Goal: Task Accomplishment & Management: Manage account settings

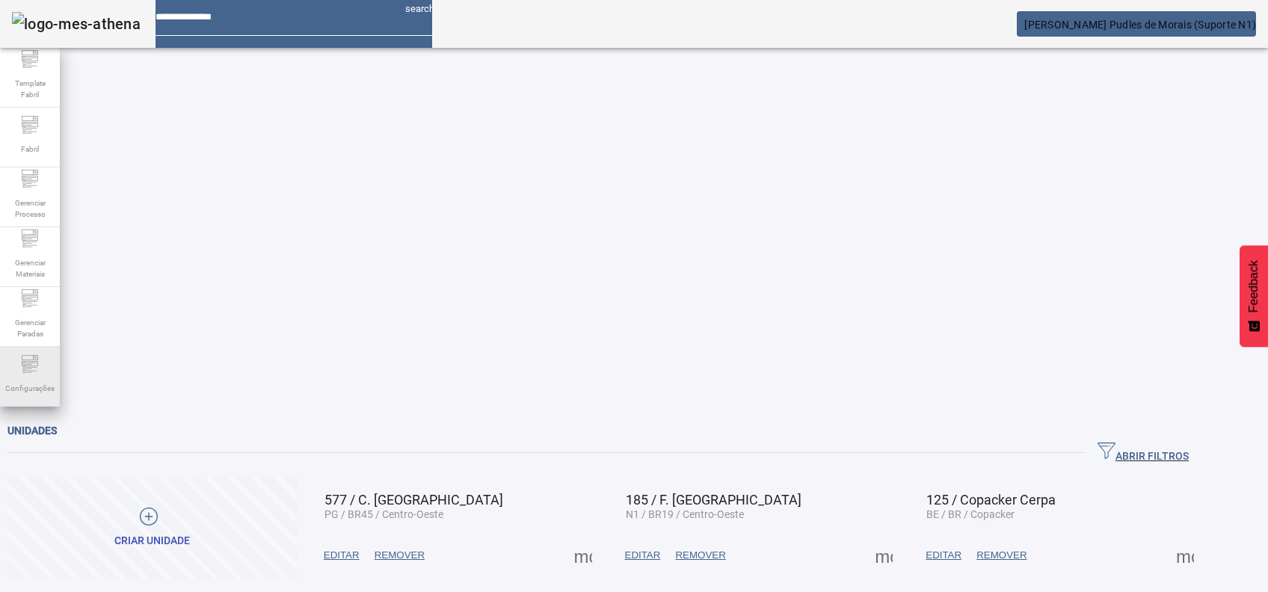
click at [30, 372] on icon at bounding box center [30, 364] width 18 height 18
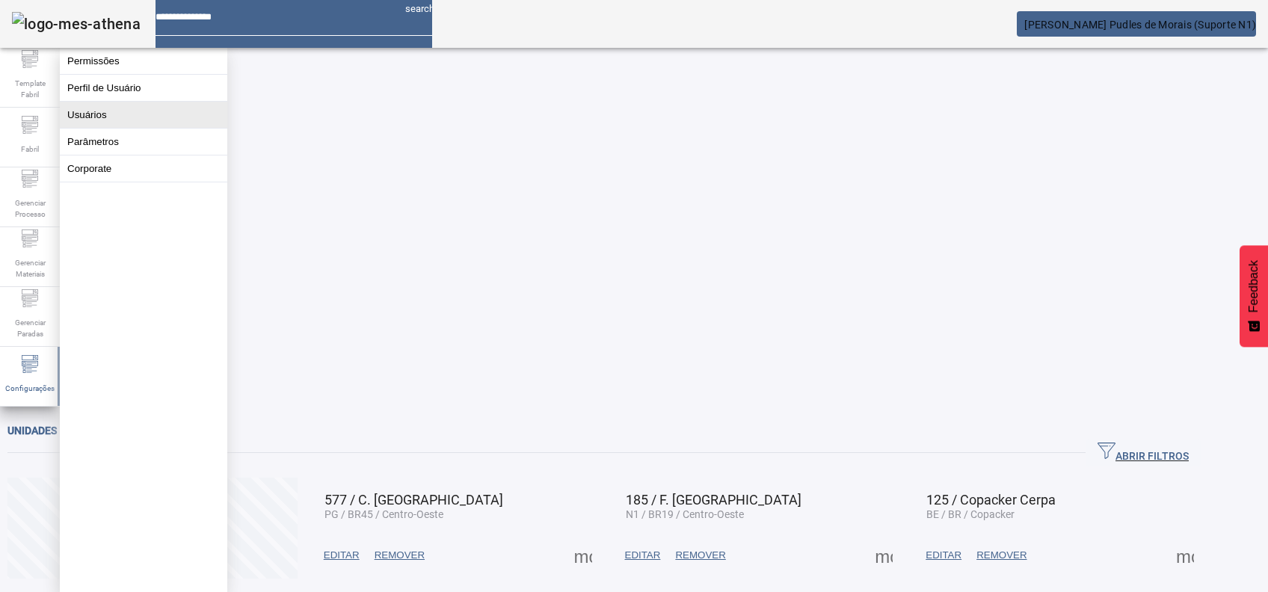
drag, startPoint x: 104, startPoint y: 144, endPoint x: 150, endPoint y: 126, distance: 49.0
click at [150, 126] on div "Permissões Perfil de Usuário Usuários Parâmetros Corporate" at bounding box center [143, 320] width 167 height 544
click at [150, 126] on button "Usuários" at bounding box center [143, 115] width 167 height 26
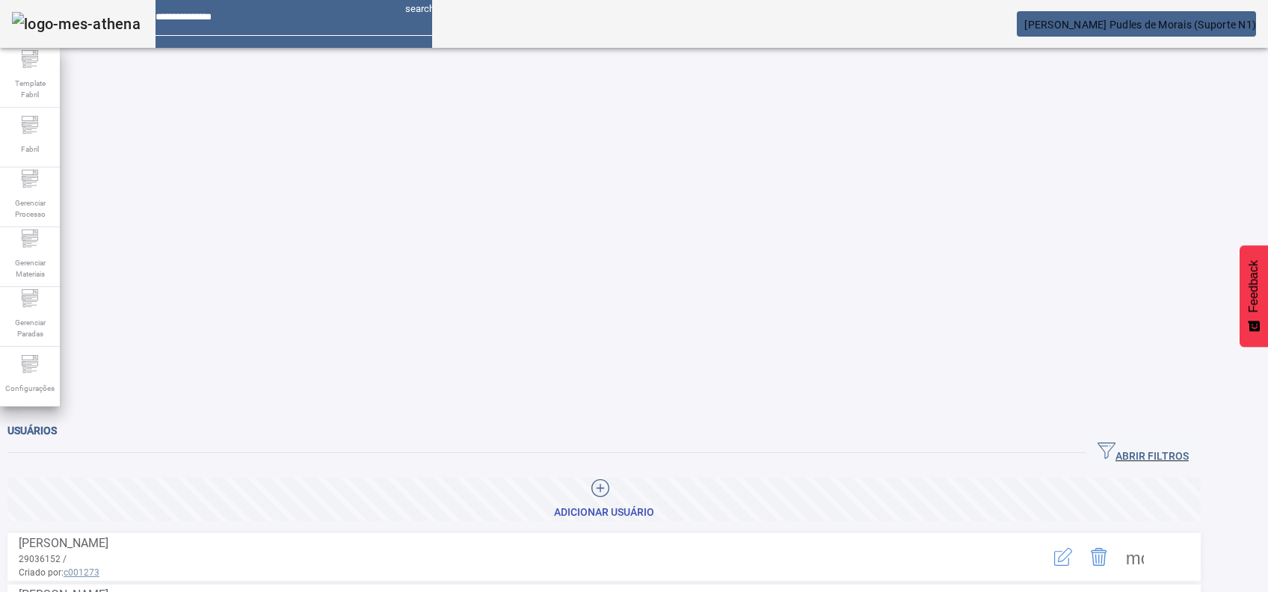
click at [1189, 442] on span "ABRIR FILTROS" at bounding box center [1143, 453] width 91 height 22
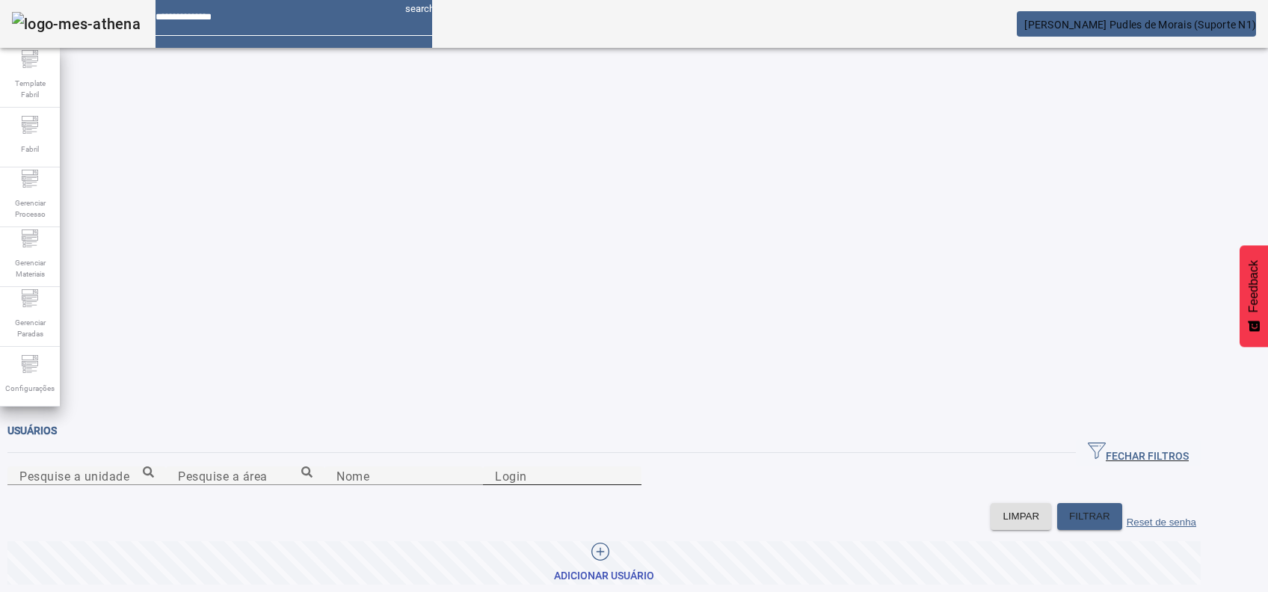
click at [630, 467] on input "Login" at bounding box center [562, 476] width 135 height 18
paste input "********"
type input "********"
click at [1119, 499] on span at bounding box center [1089, 517] width 65 height 36
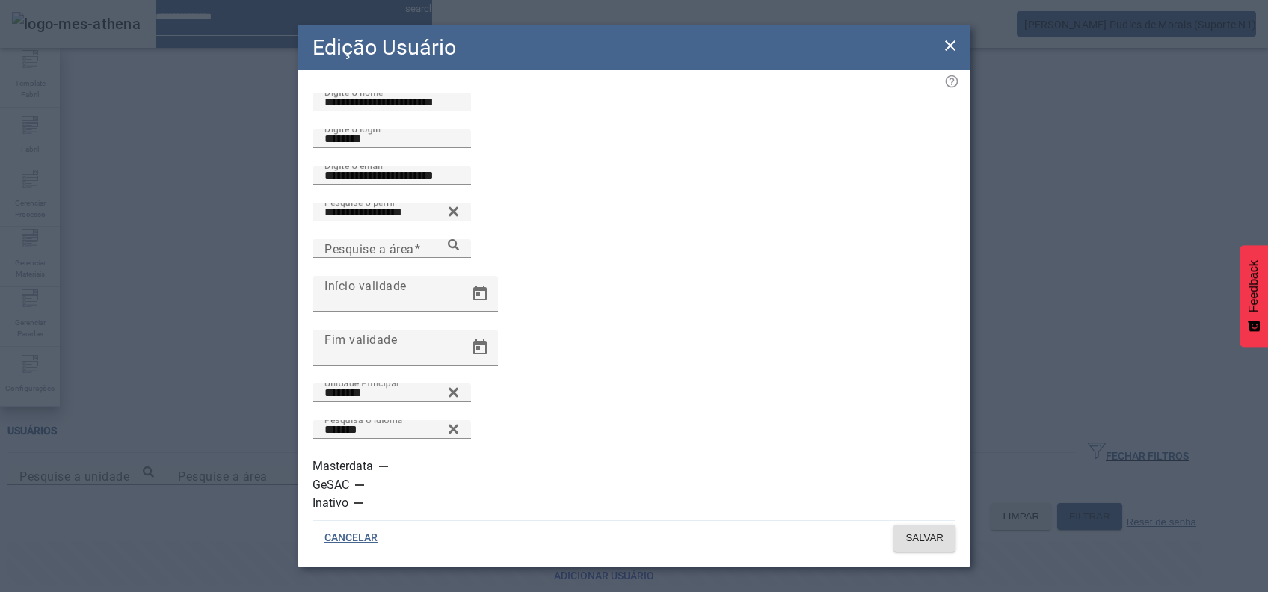
click at [628, 276] on div "Pesquise a área" at bounding box center [634, 257] width 643 height 37
click at [459, 258] on div "Pesquise a área" at bounding box center [391, 248] width 135 height 19
type input "**"
click at [459, 250] on icon at bounding box center [453, 244] width 11 height 11
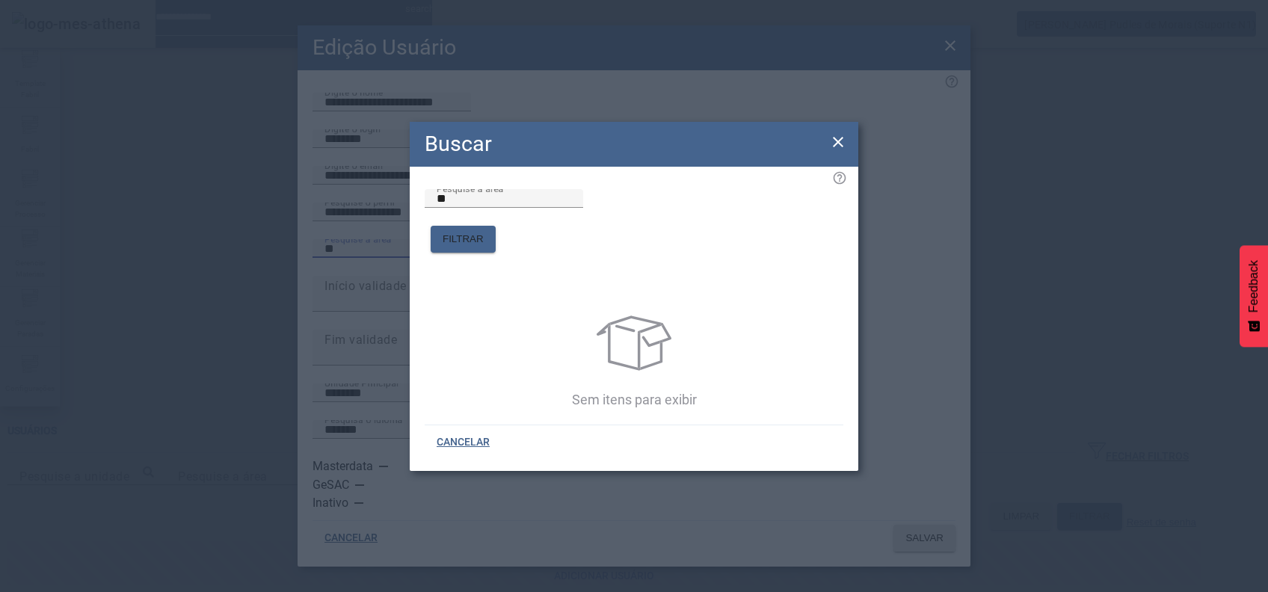
click at [843, 167] on div "Buscar" at bounding box center [634, 144] width 449 height 45
click at [840, 147] on icon at bounding box center [838, 142] width 18 height 18
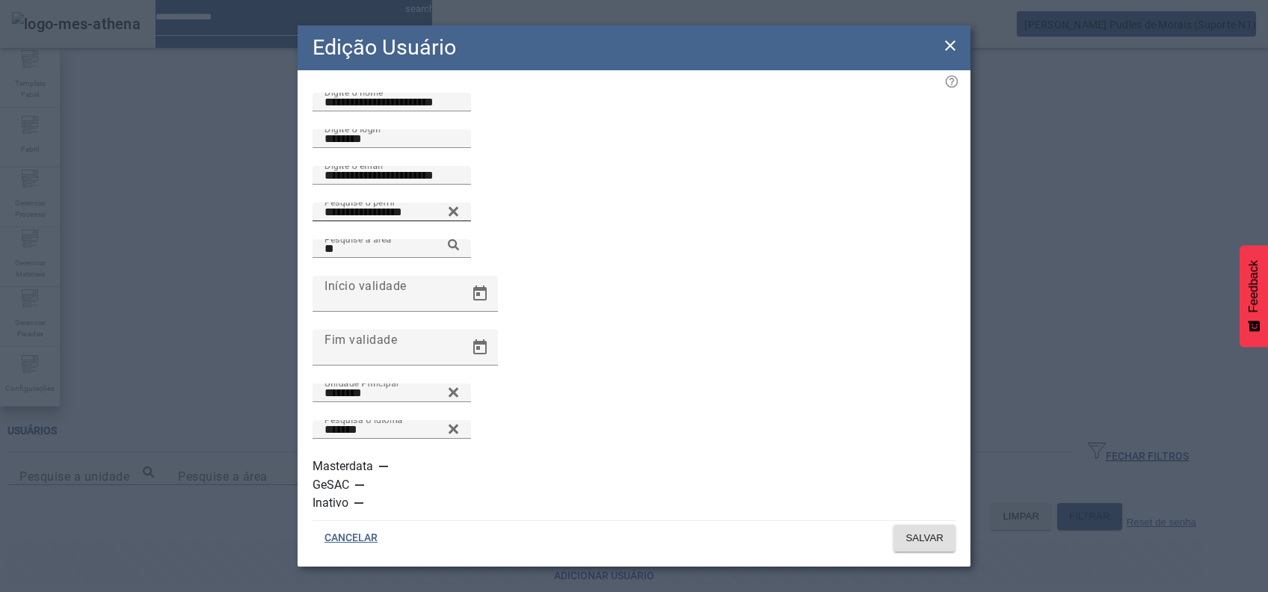
click at [459, 221] on input "**********" at bounding box center [391, 212] width 135 height 18
click at [458, 216] on icon at bounding box center [454, 211] width 10 height 10
click at [459, 221] on input "Pesquise o perfil" at bounding box center [391, 212] width 135 height 18
type input "**"
click at [459, 214] on icon at bounding box center [453, 208] width 11 height 11
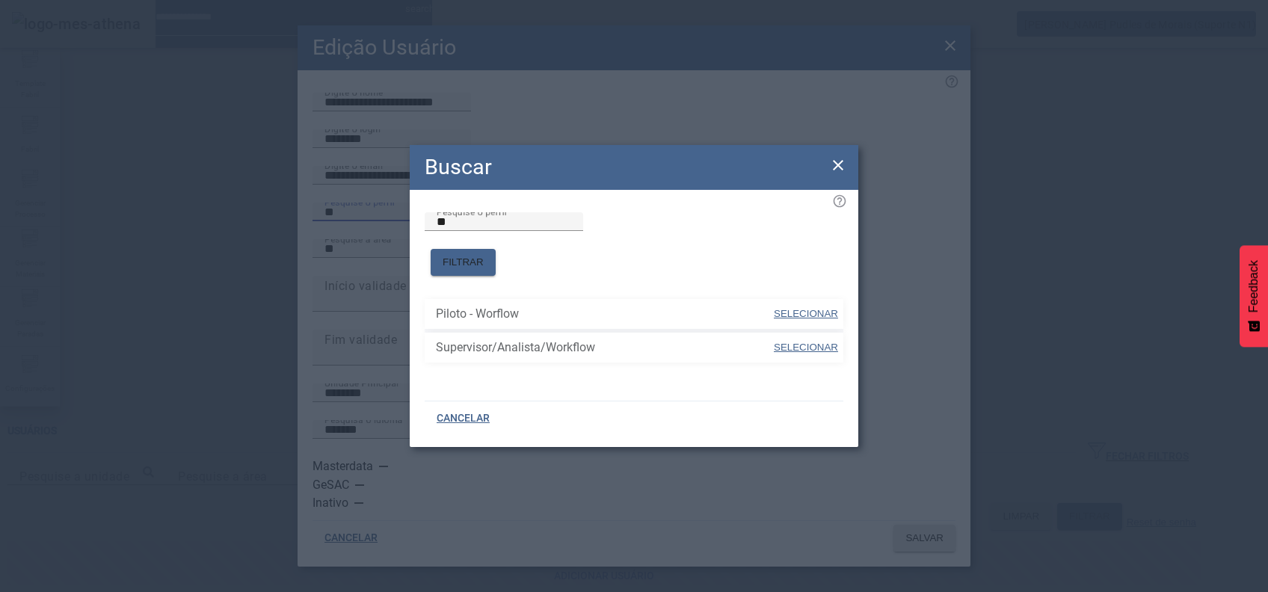
click at [834, 174] on icon at bounding box center [838, 165] width 18 height 18
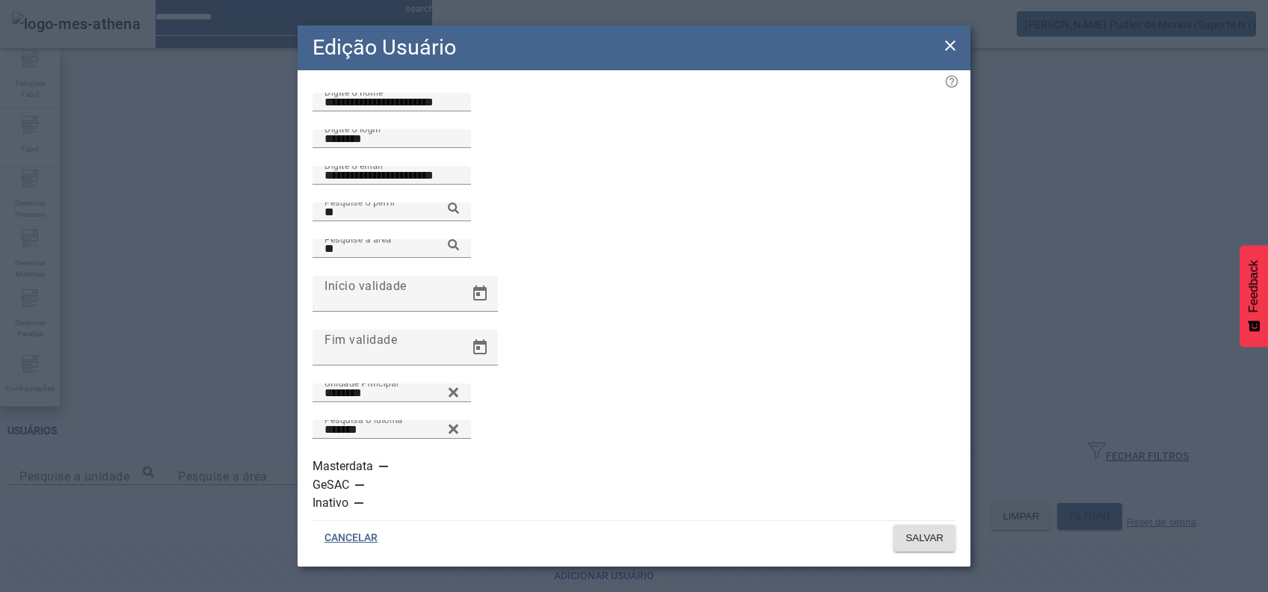
click at [946, 70] on div "Edição Usuário" at bounding box center [634, 47] width 673 height 45
click at [949, 70] on div "Edição Usuário" at bounding box center [634, 47] width 673 height 45
click at [951, 55] on icon at bounding box center [950, 46] width 18 height 18
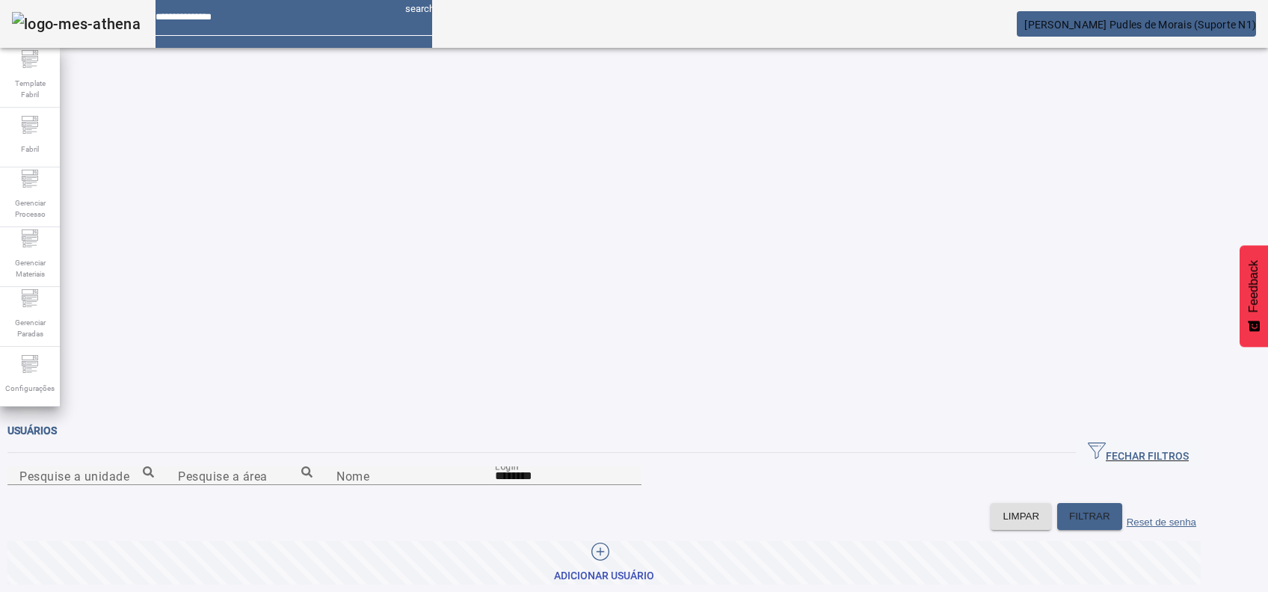
click at [1086, 14] on mat-card "[PERSON_NAME] Pudles de Morais (Suporte N1)" at bounding box center [1136, 23] width 239 height 25
click at [1166, 12] on mat-card "[PERSON_NAME] Pudles de Morais (Suporte N1)" at bounding box center [1136, 23] width 239 height 25
click at [1138, 28] on span "[PERSON_NAME] Pudles de Morais (Suporte N1)" at bounding box center [1140, 25] width 232 height 12
